Goal: Information Seeking & Learning: Find specific fact

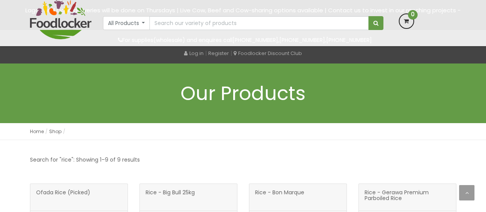
scroll to position [303, 0]
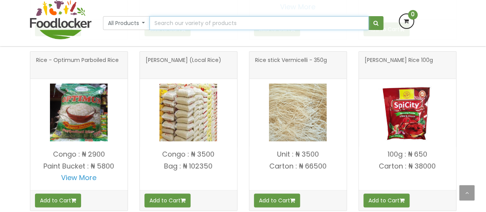
click at [211, 22] on input "text" at bounding box center [259, 23] width 219 height 14
type input "beans"
click at [369, 16] on button "submit" at bounding box center [376, 23] width 15 height 14
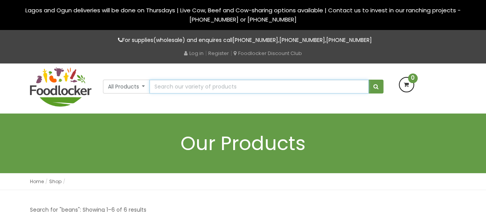
click at [224, 89] on input "text" at bounding box center [259, 87] width 219 height 14
type input "palm oil"
click at [369, 80] on button "submit" at bounding box center [376, 87] width 15 height 14
